Goal: Task Accomplishment & Management: Manage account settings

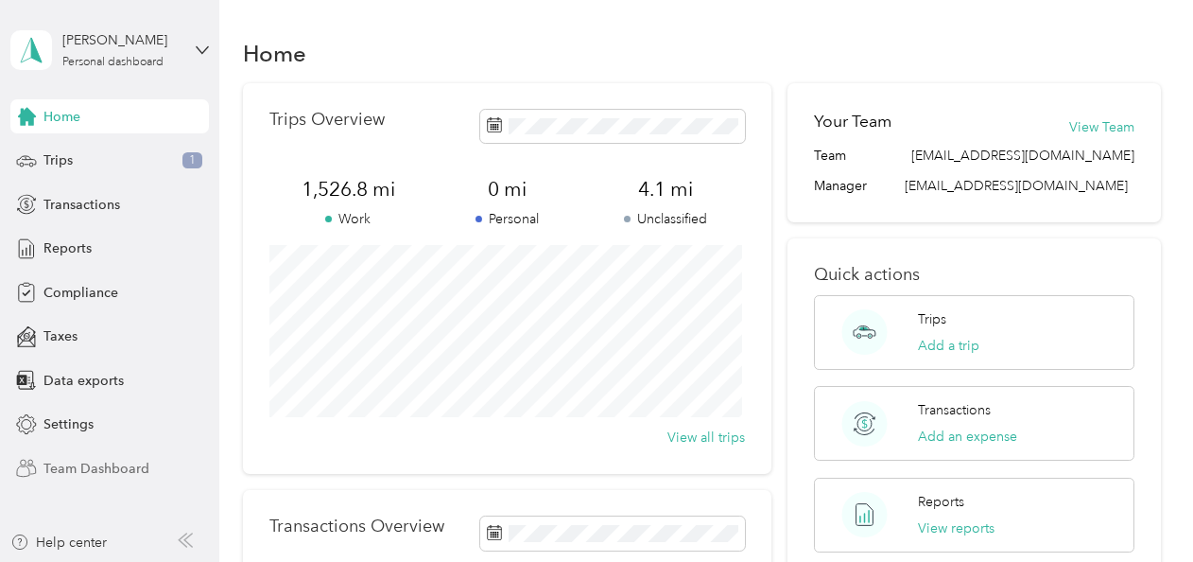
click at [109, 460] on span "Team Dashboard" at bounding box center [97, 469] width 106 height 20
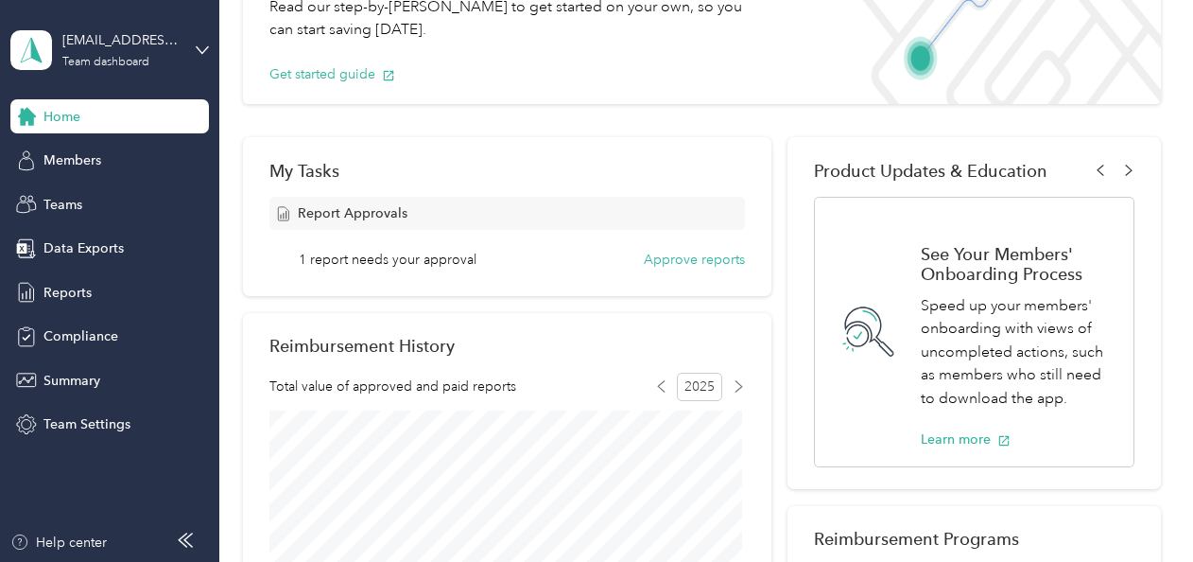
scroll to position [189, 0]
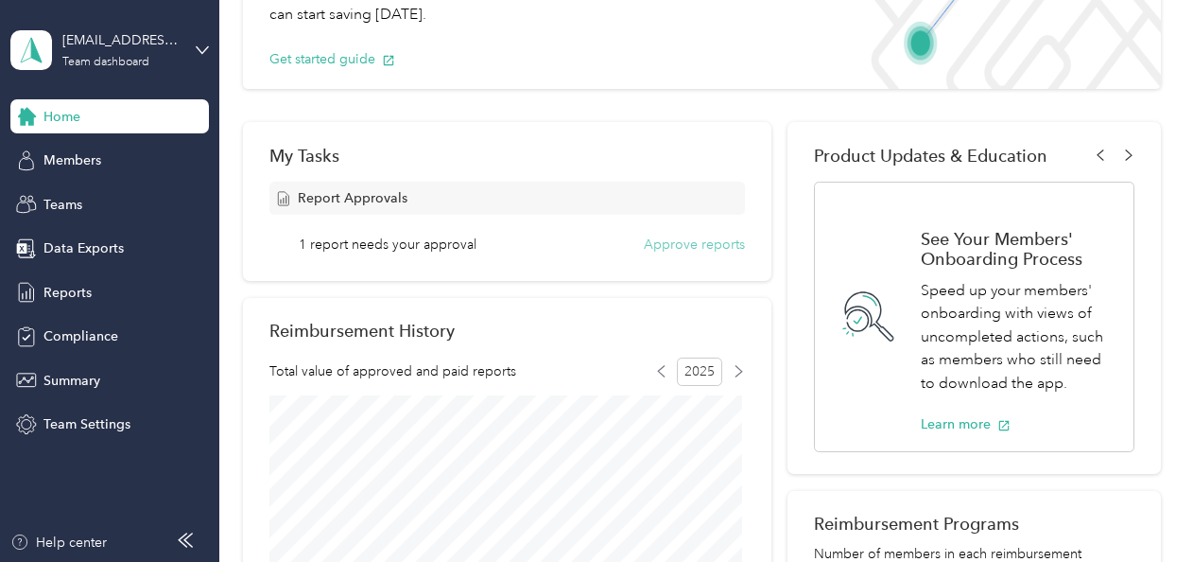
click at [659, 249] on button "Approve reports" at bounding box center [694, 245] width 101 height 20
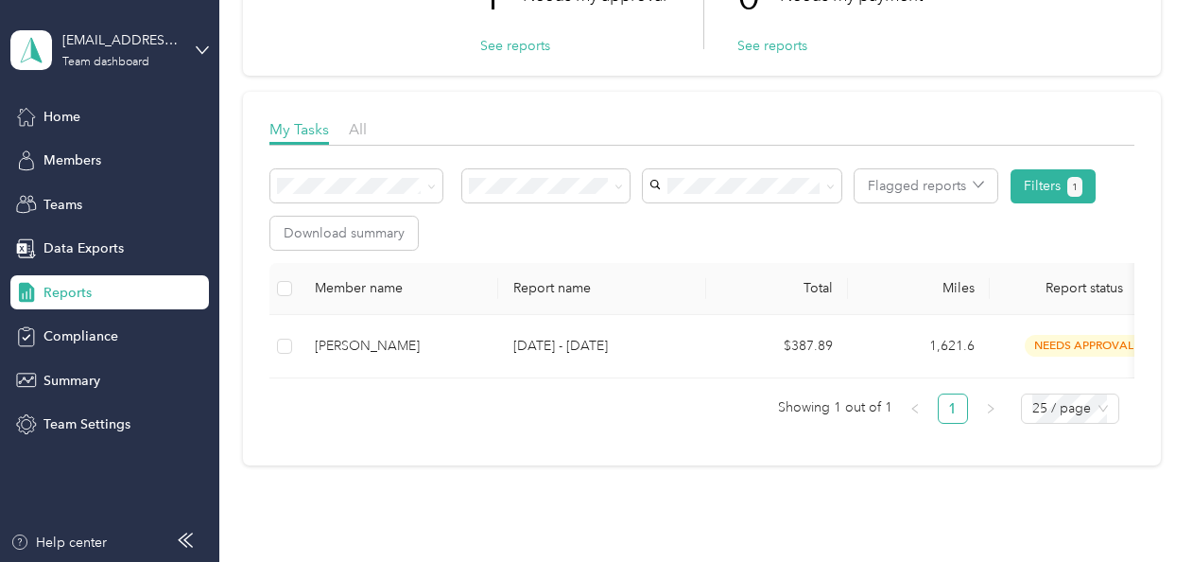
scroll to position [189, 0]
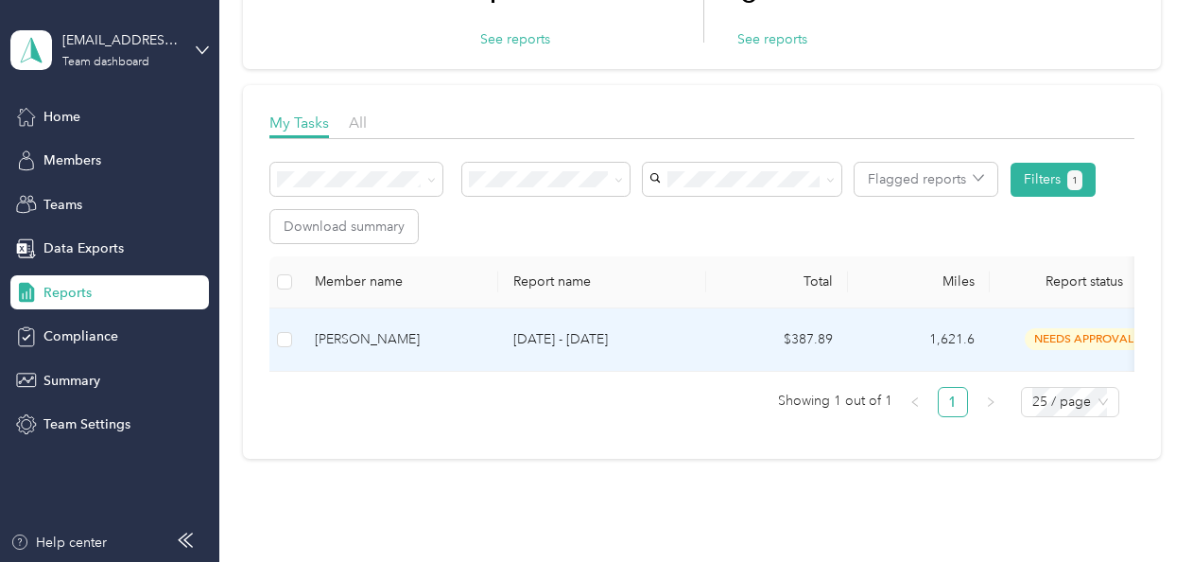
click at [293, 339] on td at bounding box center [285, 339] width 30 height 63
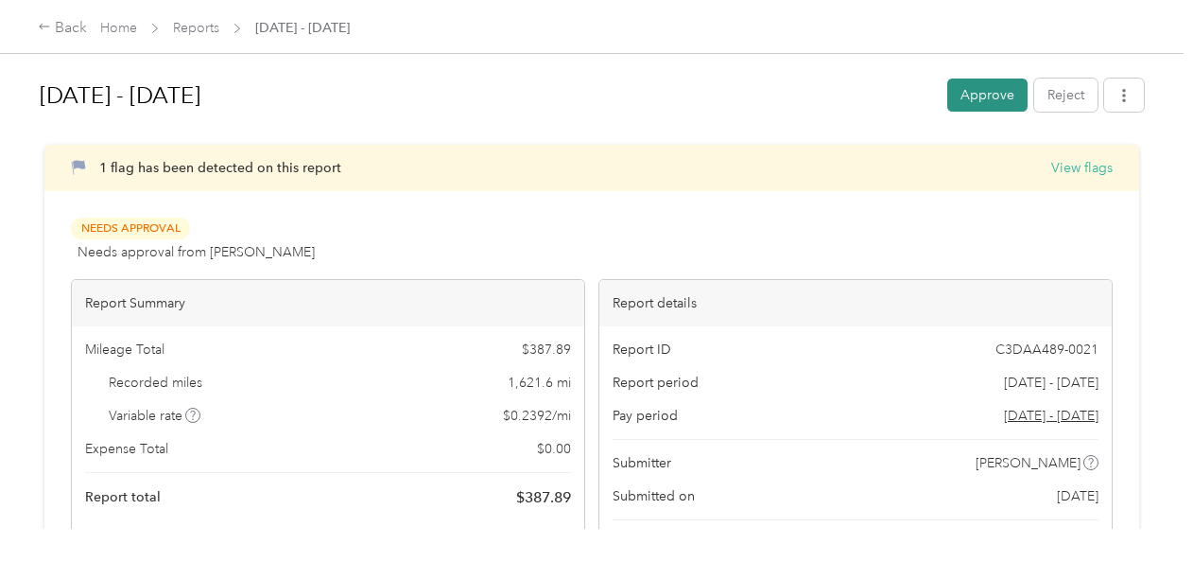
click at [983, 94] on button "Approve" at bounding box center [988, 94] width 80 height 33
